Goal: Task Accomplishment & Management: Manage account settings

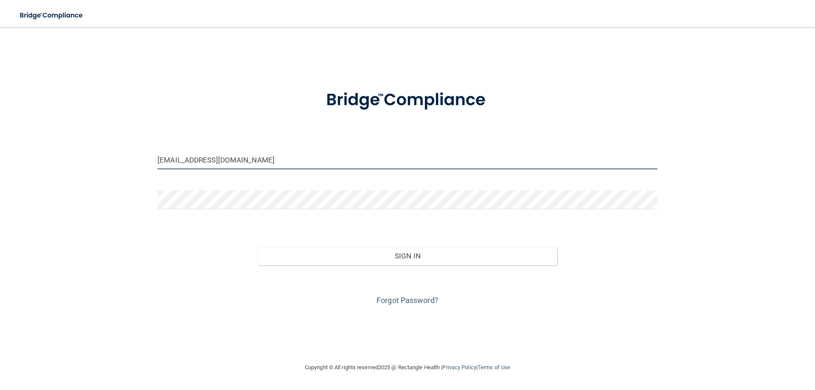
click at [265, 157] on input "[EMAIL_ADDRESS][DOMAIN_NAME]" at bounding box center [407, 159] width 500 height 19
type input "[EMAIL_ADDRESS][DOMAIN_NAME]"
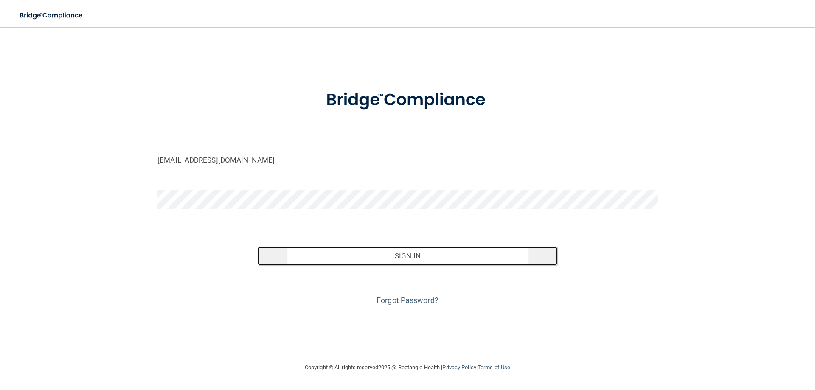
click at [370, 259] on button "Sign In" at bounding box center [408, 256] width 300 height 19
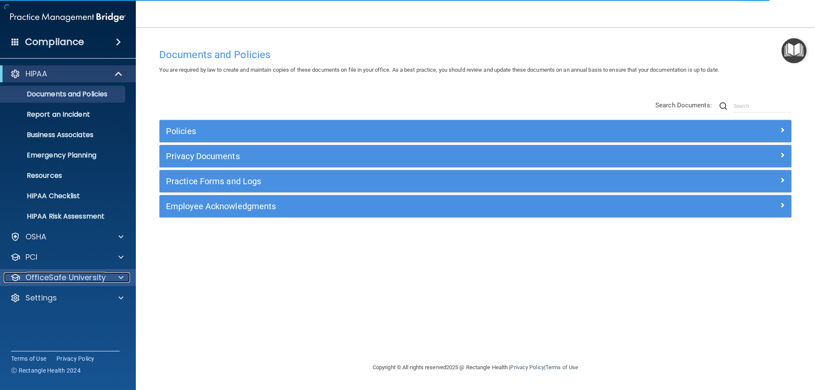
click at [78, 275] on p "OfficeSafe University" at bounding box center [65, 278] width 80 height 10
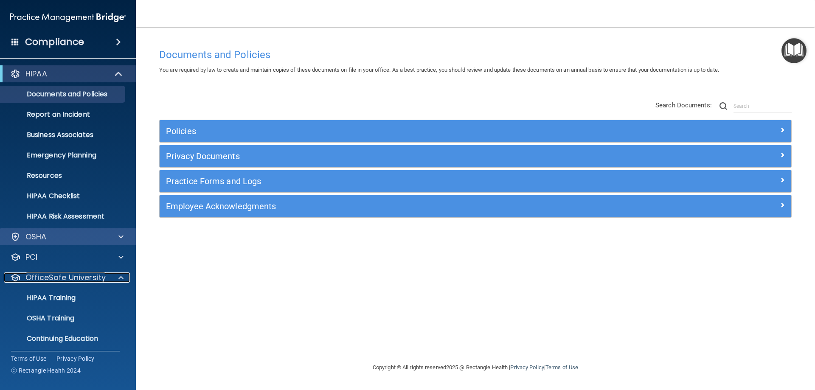
scroll to position [23, 0]
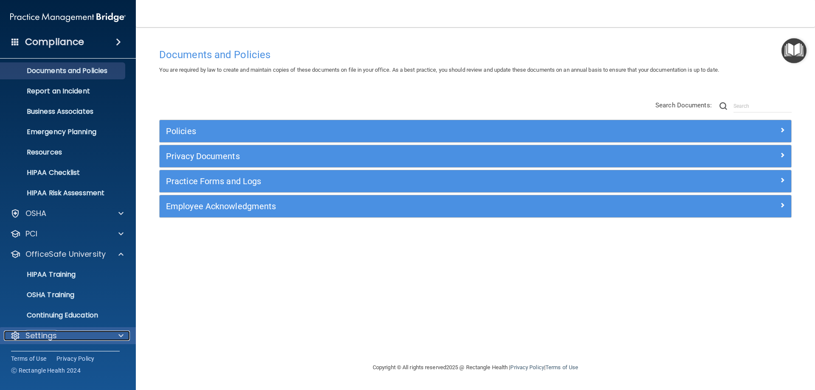
click at [77, 331] on div "Settings" at bounding box center [56, 336] width 105 height 10
click at [41, 337] on p "Settings" at bounding box center [40, 336] width 31 height 10
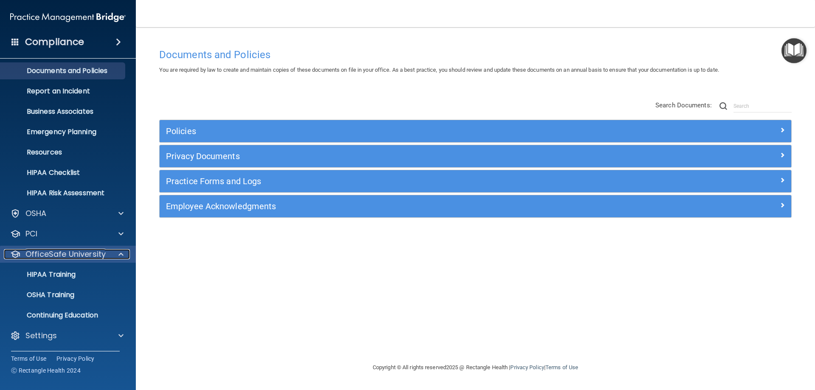
click at [48, 252] on p "OfficeSafe University" at bounding box center [65, 254] width 80 height 10
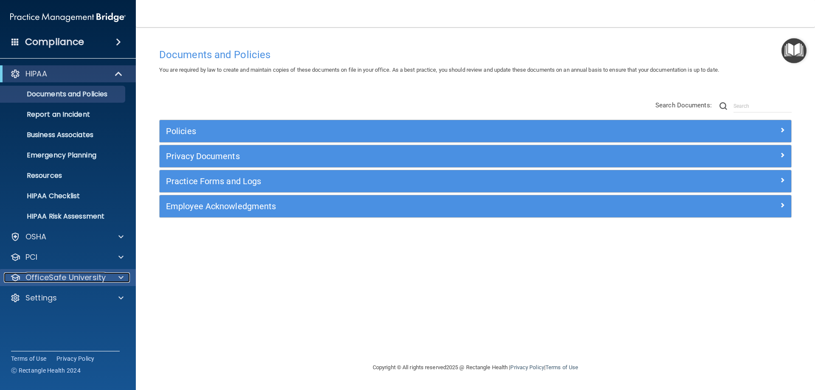
scroll to position [0, 0]
click at [48, 252] on div "PCI" at bounding box center [68, 257] width 136 height 17
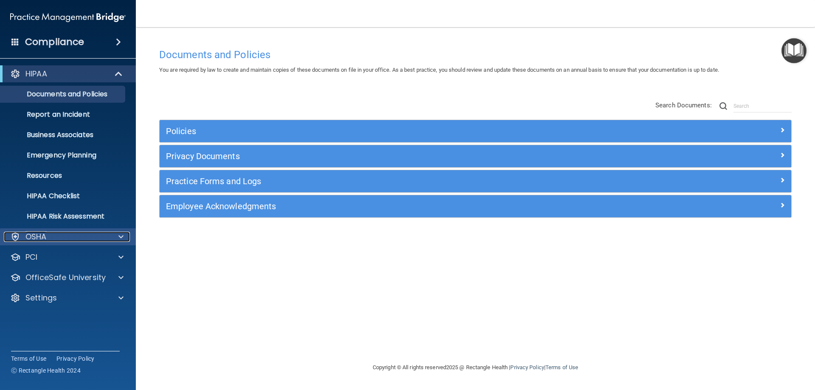
click at [68, 233] on div "OSHA" at bounding box center [56, 237] width 105 height 10
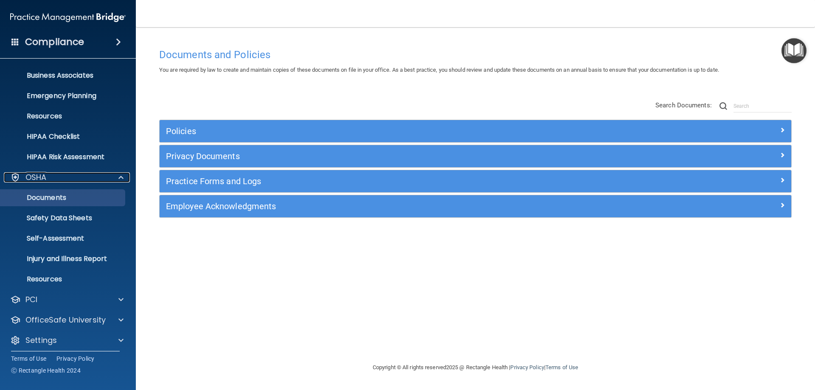
scroll to position [64, 0]
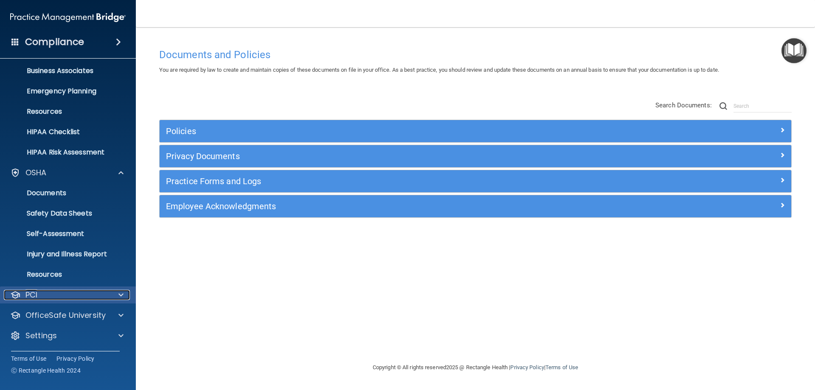
click at [53, 297] on div "PCI" at bounding box center [56, 295] width 105 height 10
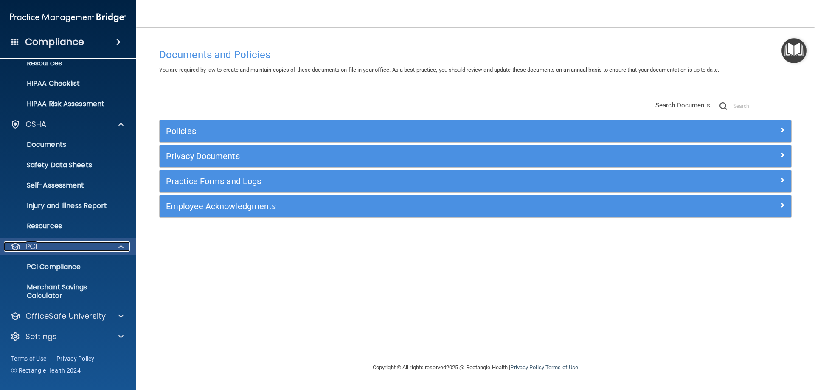
scroll to position [113, 0]
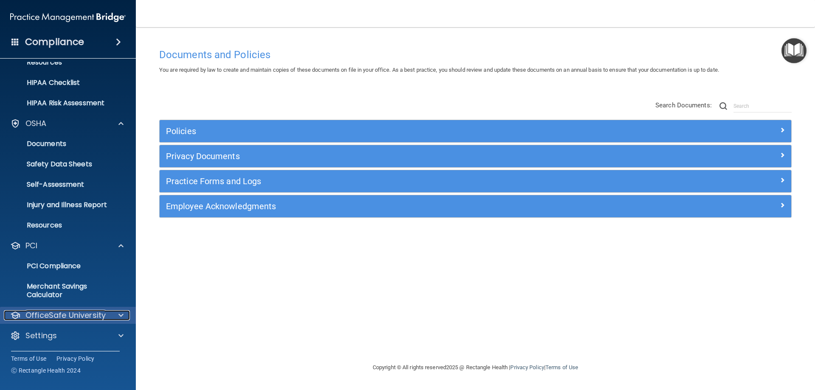
click at [87, 312] on p "OfficeSafe University" at bounding box center [65, 315] width 80 height 10
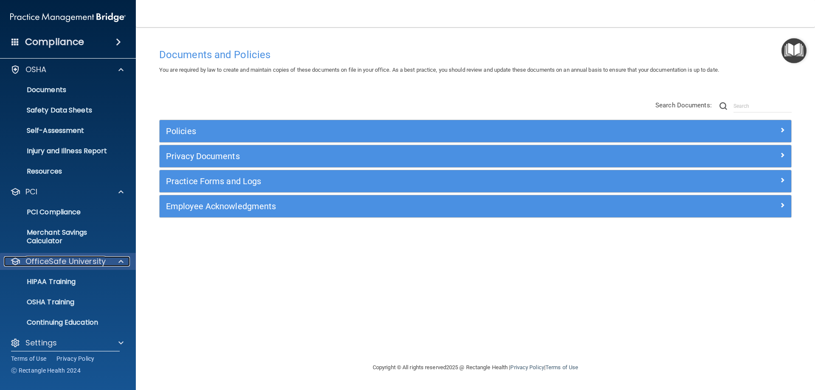
scroll to position [174, 0]
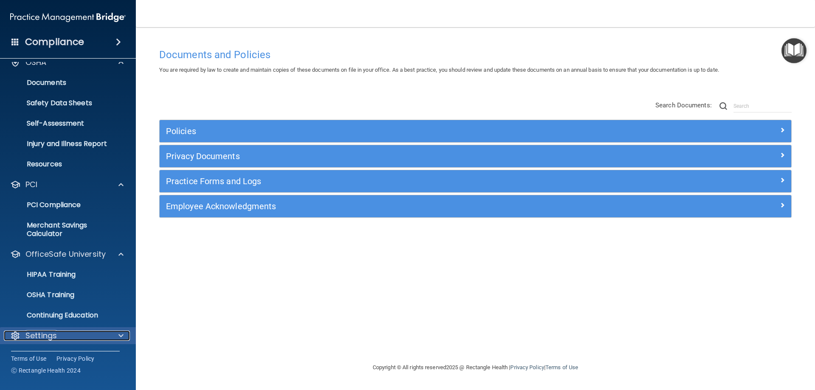
click at [51, 332] on p "Settings" at bounding box center [40, 336] width 31 height 10
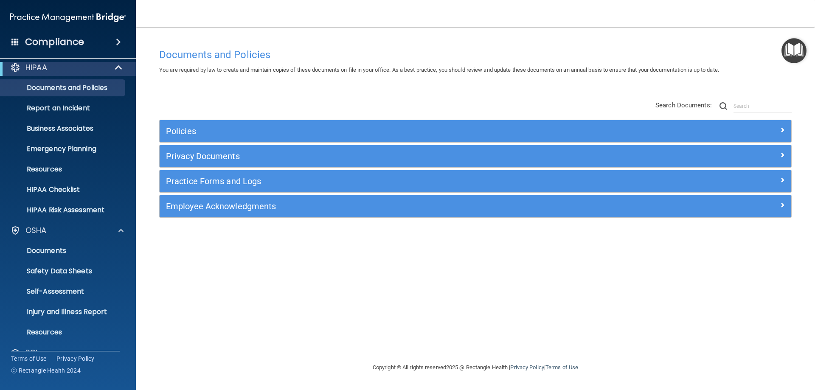
scroll to position [0, 0]
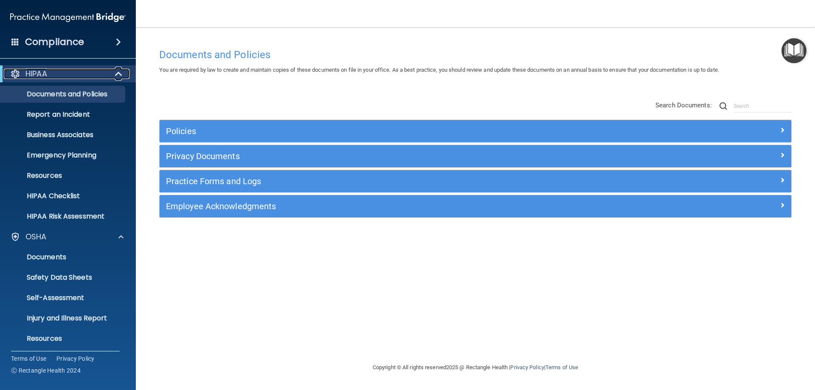
click at [113, 74] on div at bounding box center [119, 74] width 21 height 10
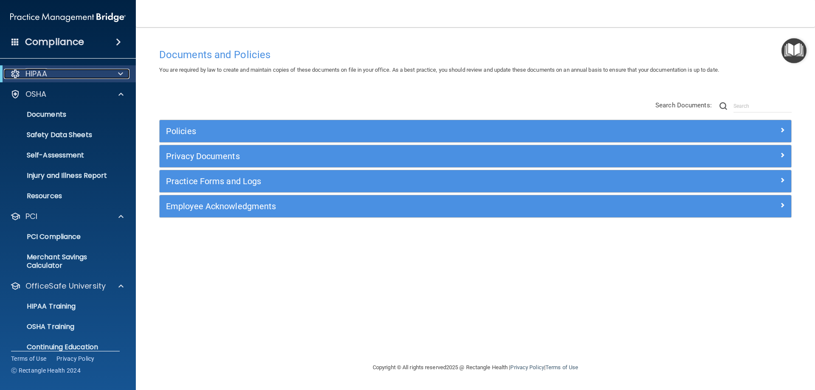
click at [113, 74] on div at bounding box center [119, 74] width 21 height 10
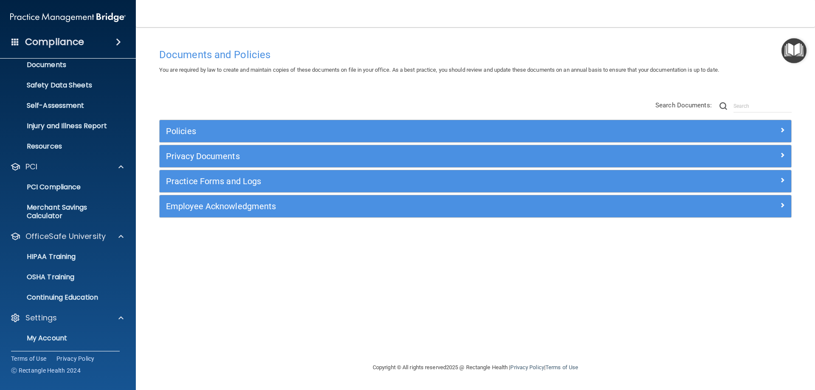
scroll to position [256, 0]
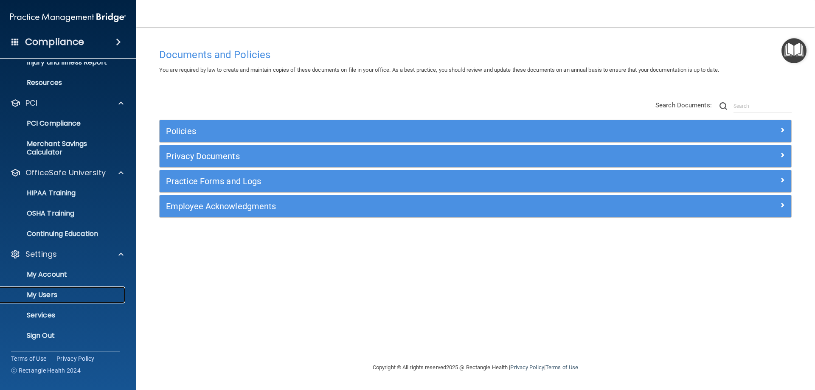
click at [77, 289] on link "My Users" at bounding box center [59, 295] width 134 height 17
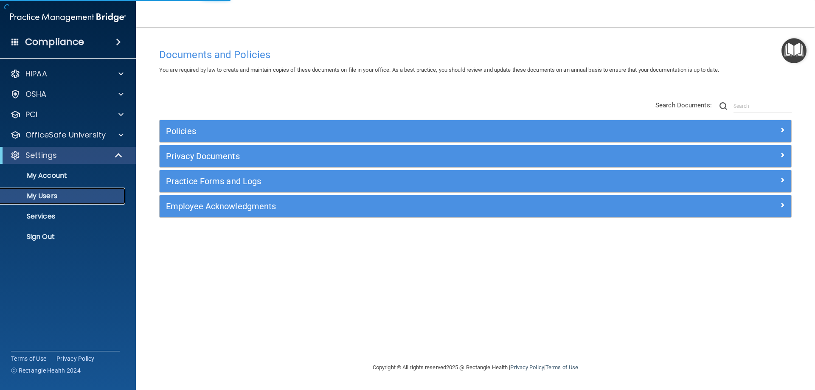
select select "20"
